Goal: Transaction & Acquisition: Purchase product/service

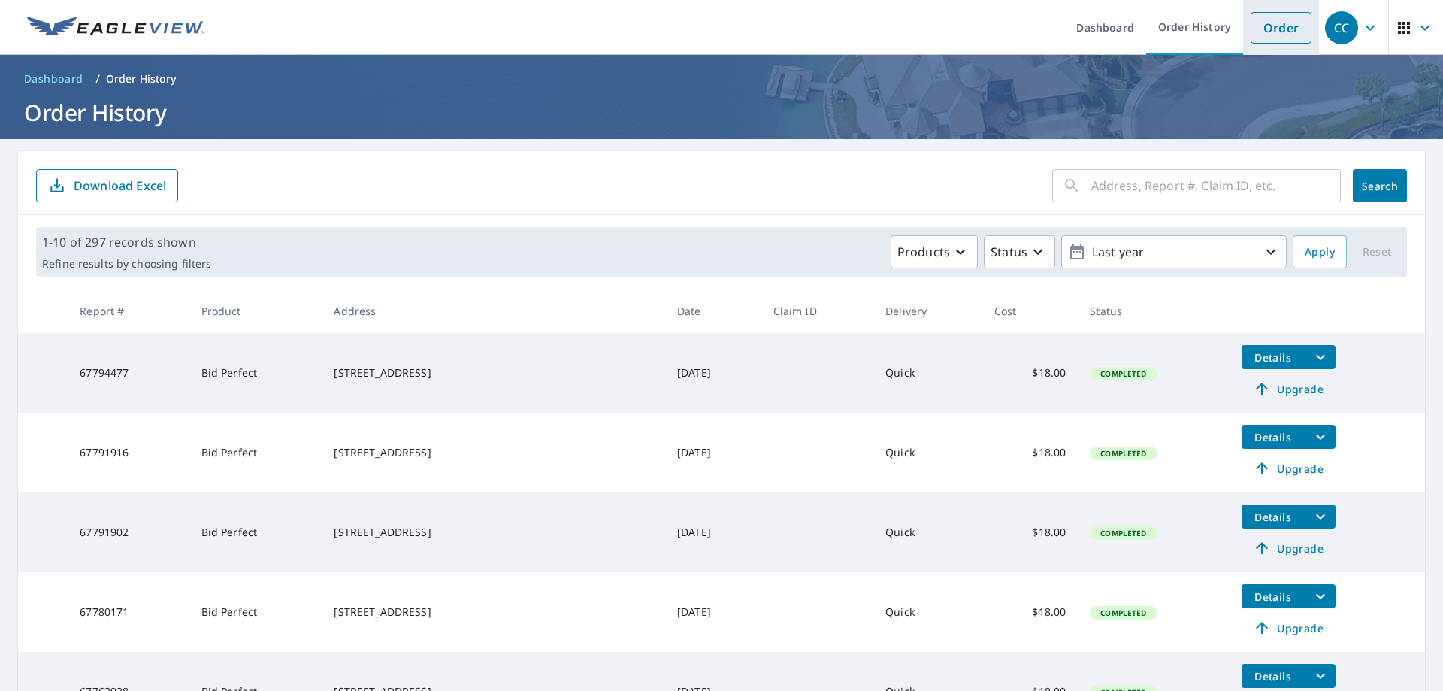
click at [1277, 26] on link "Order" at bounding box center [1280, 28] width 61 height 32
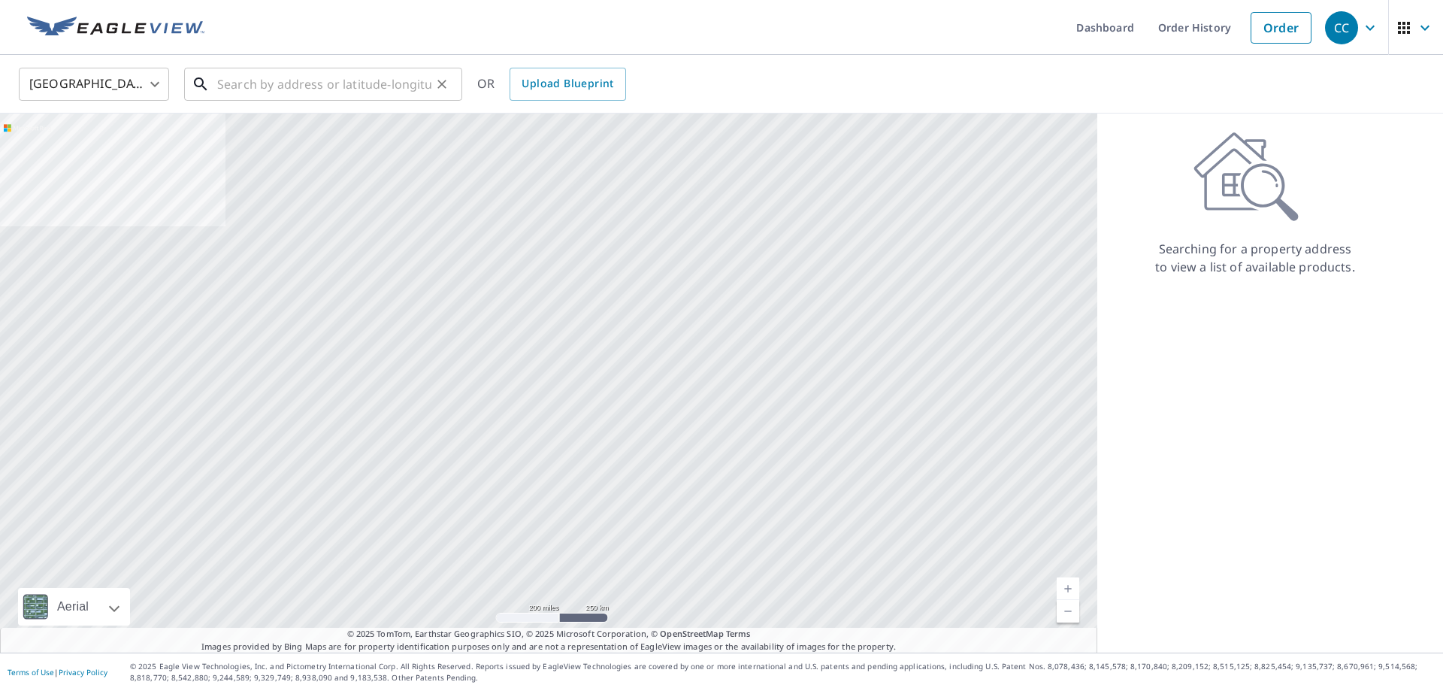
click at [339, 84] on input "text" at bounding box center [324, 84] width 214 height 42
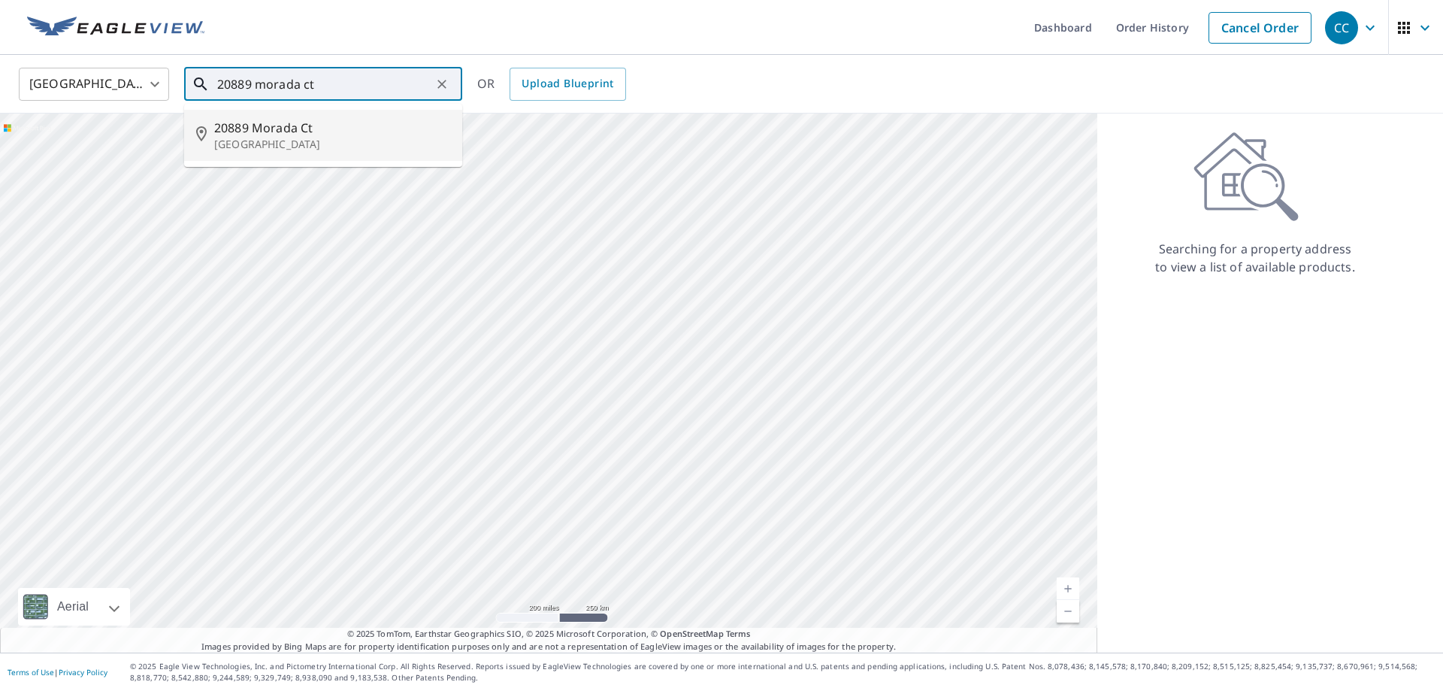
click at [299, 125] on span "20889 Morada Ct" at bounding box center [332, 128] width 236 height 18
type input "[STREET_ADDRESS]"
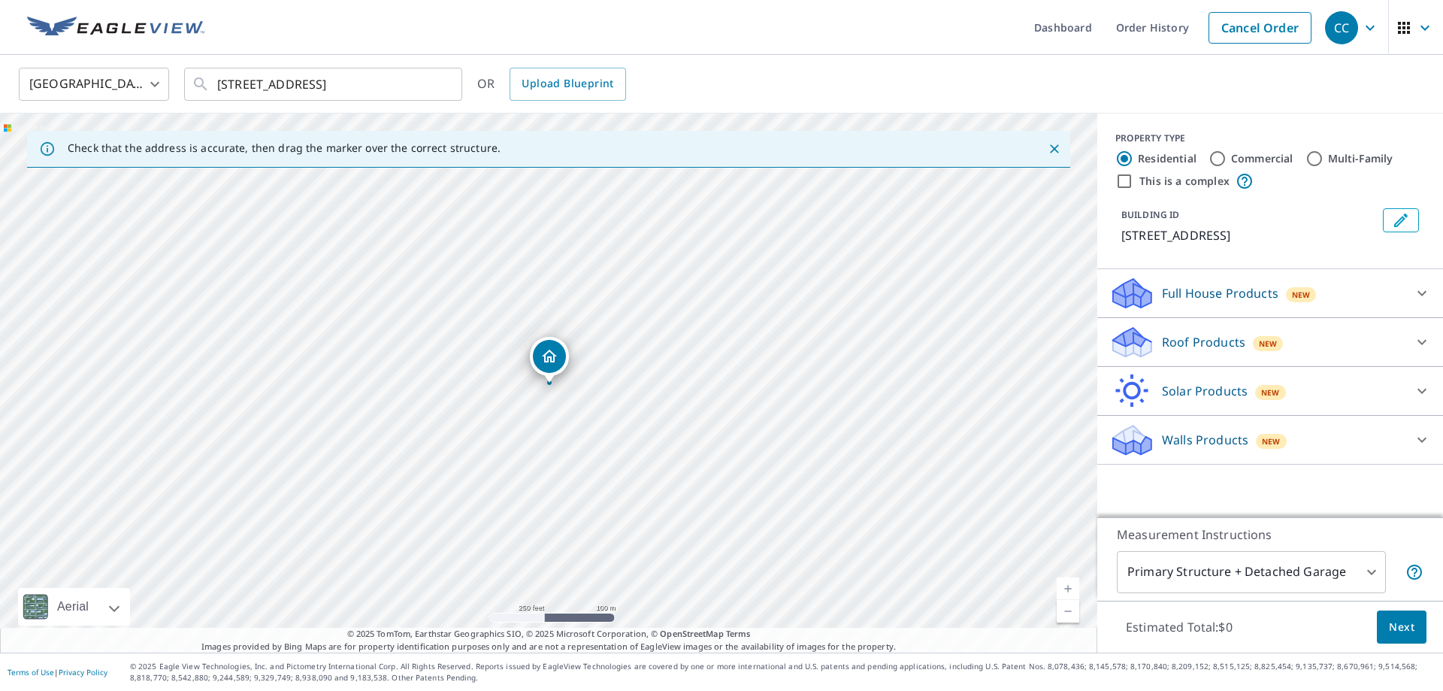
click at [547, 358] on div "[STREET_ADDRESS]" at bounding box center [548, 382] width 1097 height 539
click at [1146, 344] on icon at bounding box center [1132, 347] width 38 height 18
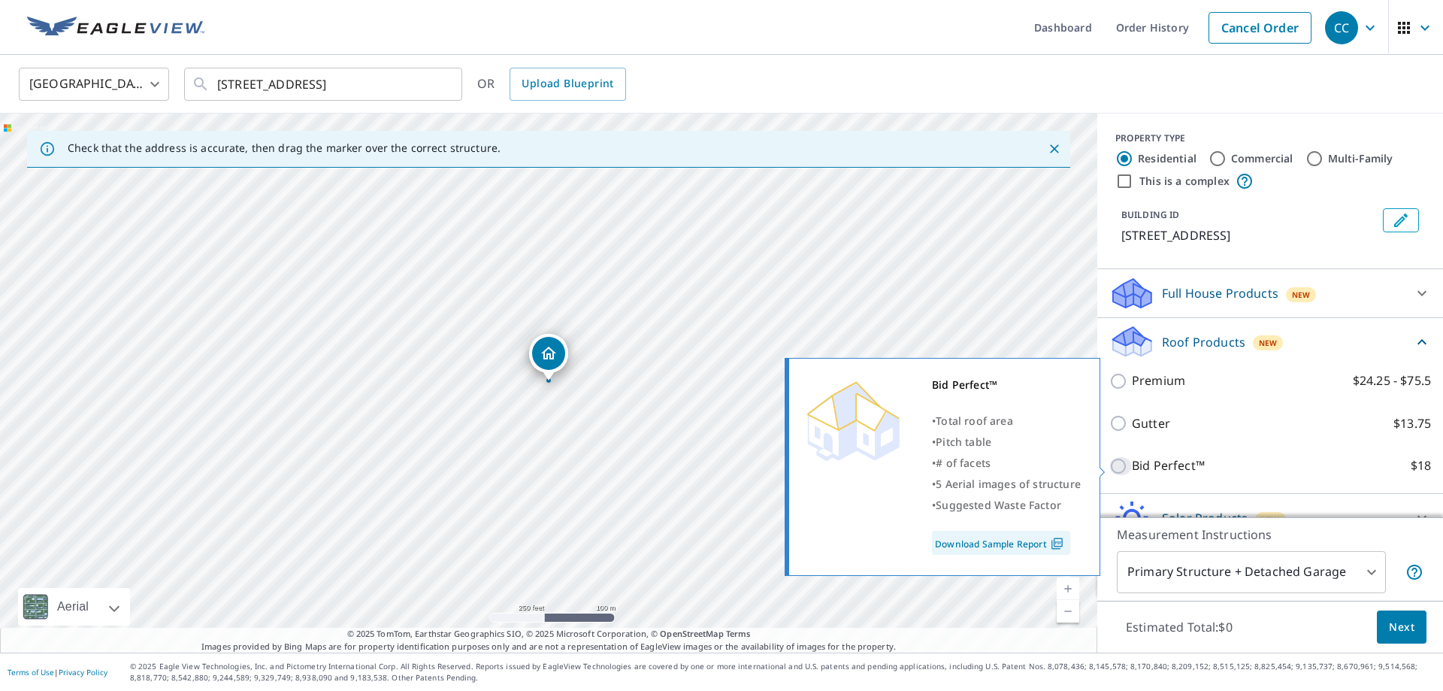
click at [1119, 466] on input "Bid Perfect™ $18" at bounding box center [1120, 466] width 23 height 18
checkbox input "true"
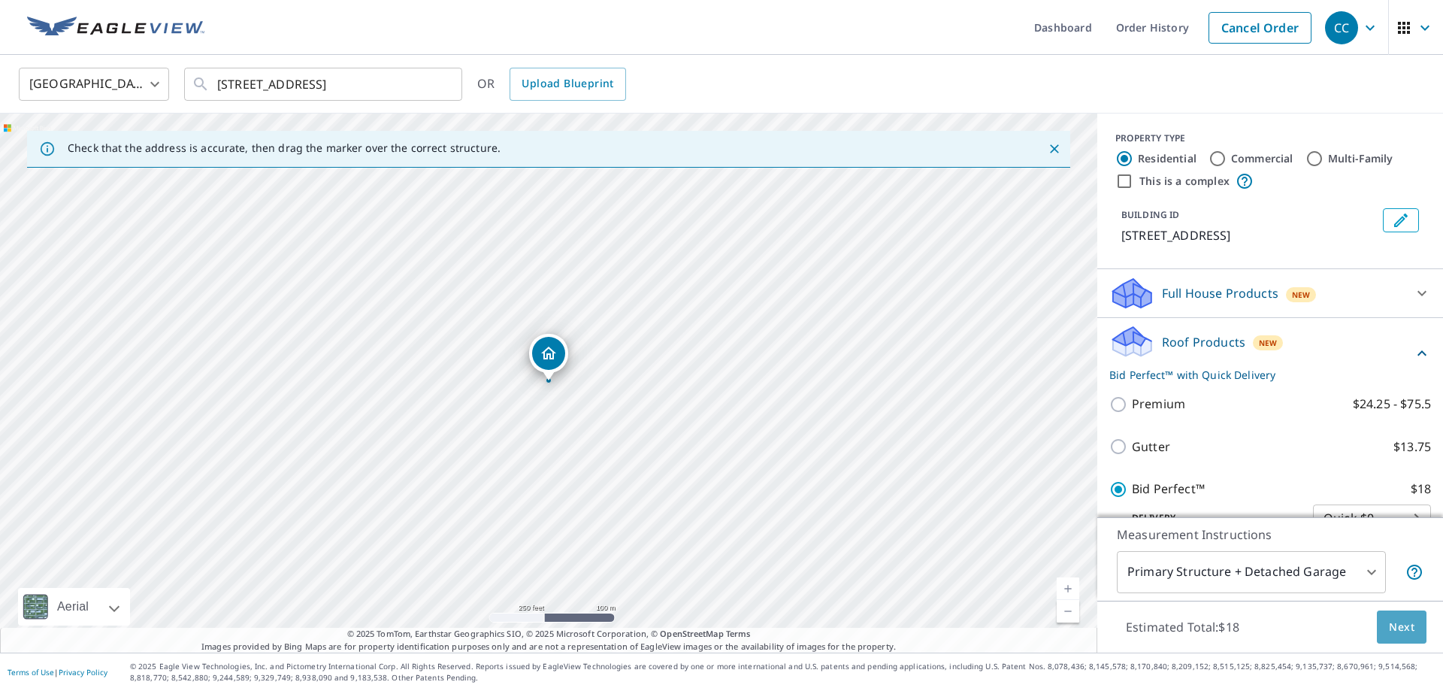
click at [1409, 624] on span "Next" at bounding box center [1402, 627] width 26 height 19
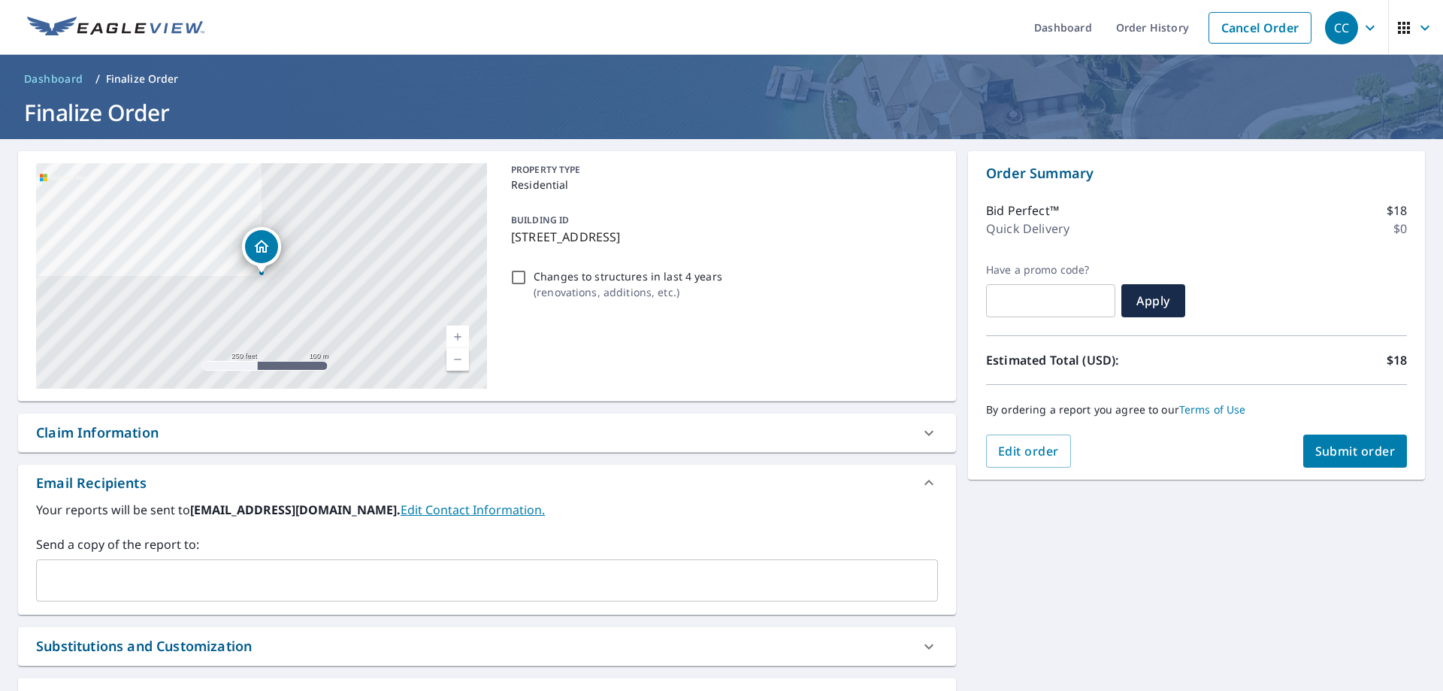
click at [1348, 456] on span "Submit order" at bounding box center [1355, 451] width 80 height 17
